Goal: Check status

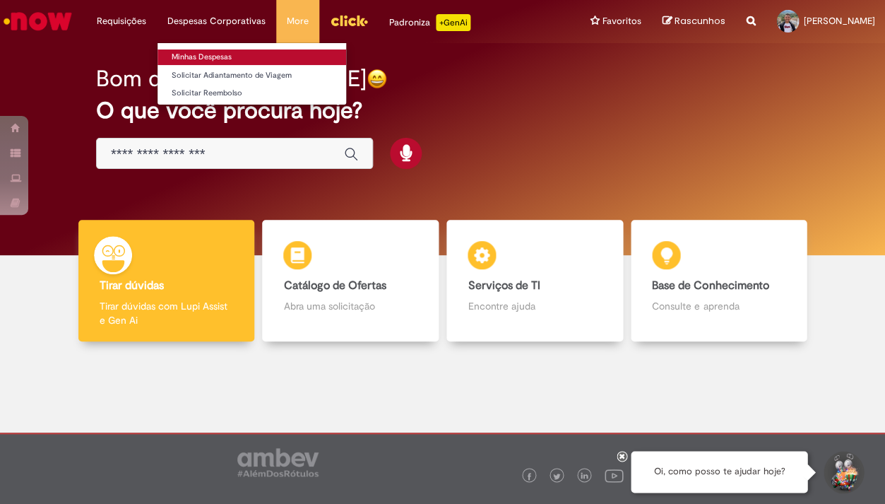
drag, startPoint x: 0, startPoint y: 0, endPoint x: 230, endPoint y: 54, distance: 236.0
click at [230, 54] on link "Minhas Despesas" at bounding box center [252, 57] width 189 height 16
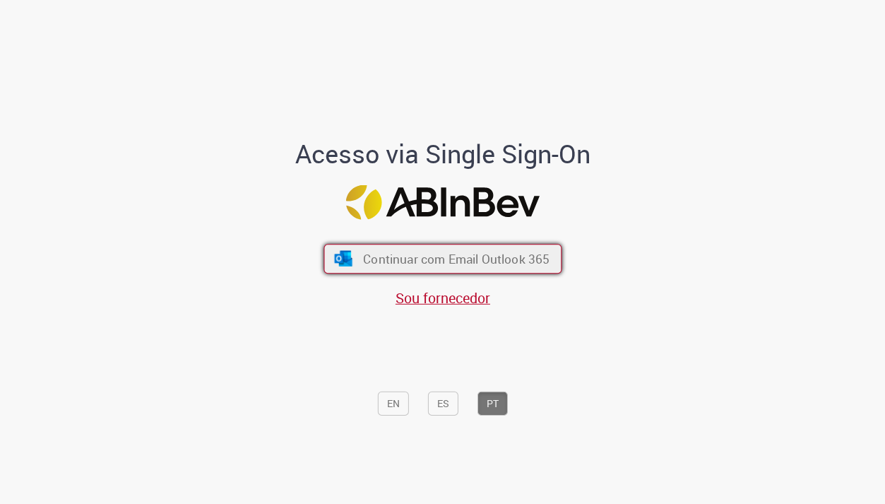
click at [425, 256] on span "Continuar com Email Outlook 365" at bounding box center [456, 258] width 187 height 16
click at [456, 252] on span "Continuar com Email Outlook 365" at bounding box center [456, 258] width 187 height 16
click at [461, 264] on span "Continuar com Email Outlook 365" at bounding box center [456, 258] width 187 height 16
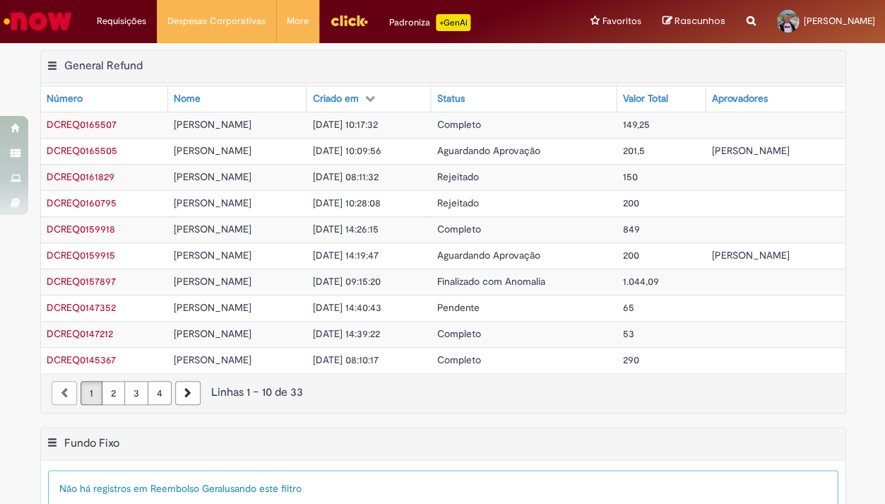
click at [598, 145] on td "Aguardando Aprovação" at bounding box center [524, 151] width 186 height 26
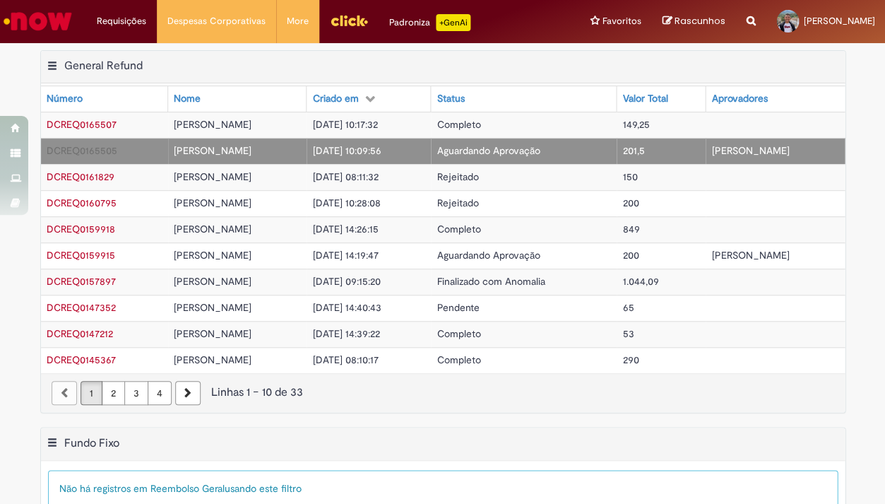
click at [598, 145] on td "Aguardando Aprovação" at bounding box center [524, 151] width 186 height 26
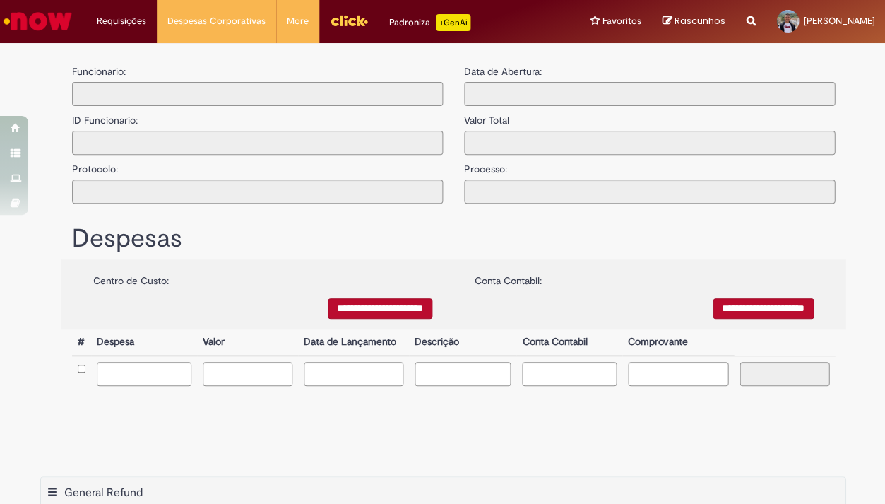
type input "**********"
